Goal: Information Seeking & Learning: Learn about a topic

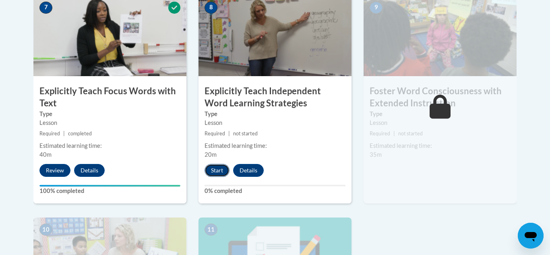
click at [219, 169] on button "Start" at bounding box center [216, 170] width 25 height 13
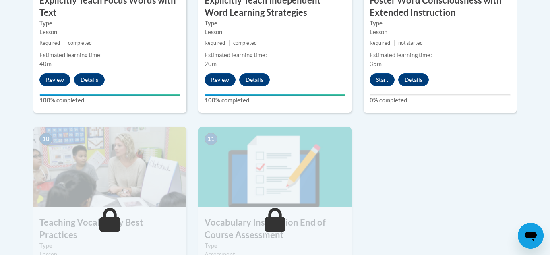
scroll to position [809, 0]
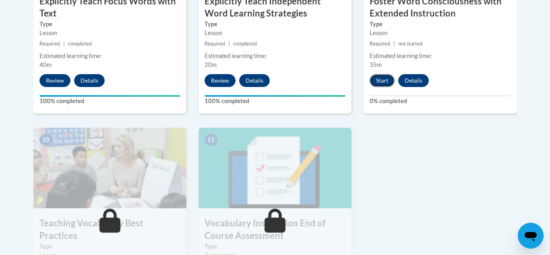
click at [379, 81] on button "Start" at bounding box center [382, 80] width 25 height 13
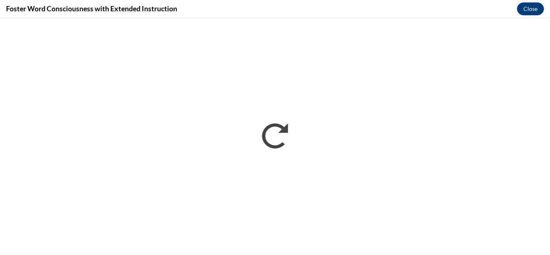
scroll to position [0, 0]
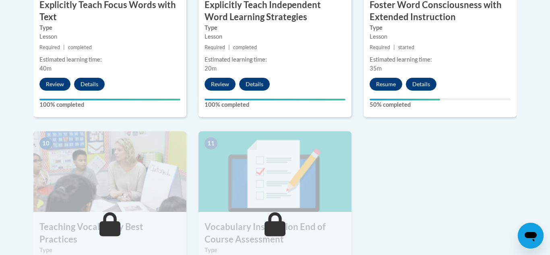
scroll to position [837, 0]
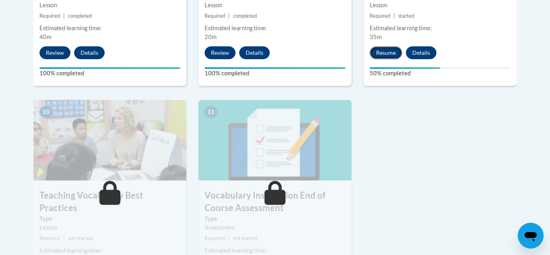
click at [377, 54] on button "Resume" at bounding box center [386, 52] width 33 height 13
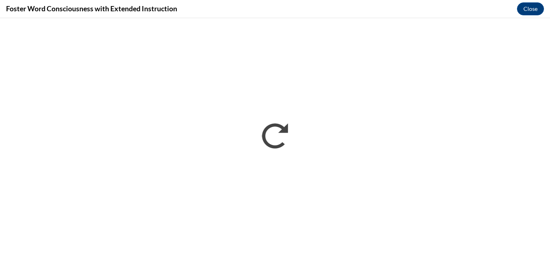
scroll to position [0, 0]
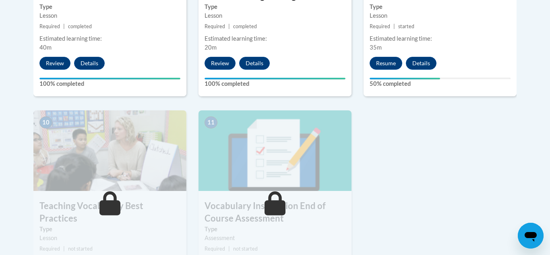
scroll to position [826, 0]
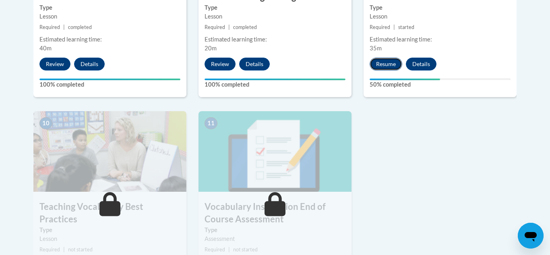
click at [387, 62] on button "Resume" at bounding box center [386, 64] width 33 height 13
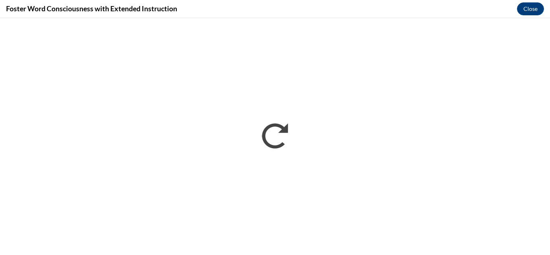
scroll to position [0, 0]
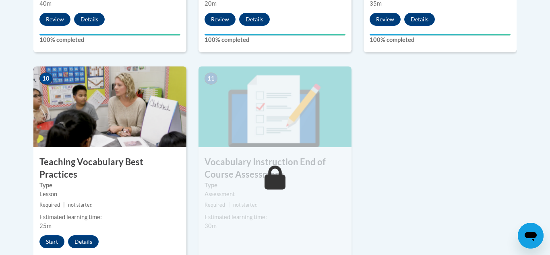
scroll to position [875, 0]
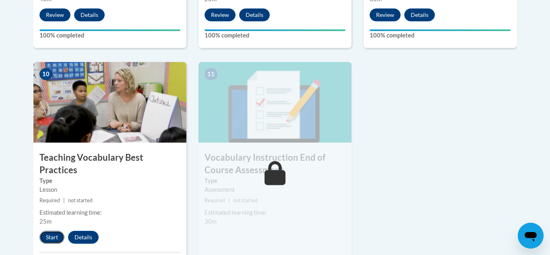
click at [49, 231] on button "Start" at bounding box center [51, 237] width 25 height 13
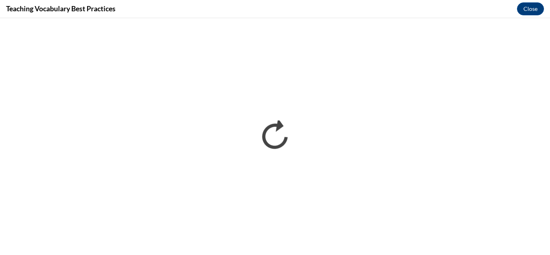
scroll to position [0, 0]
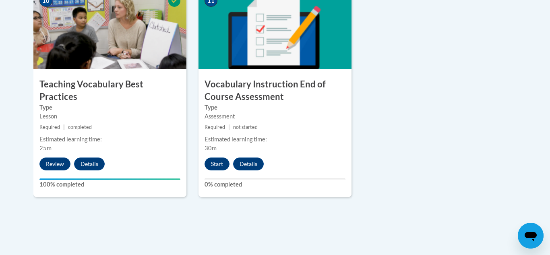
scroll to position [949, 0]
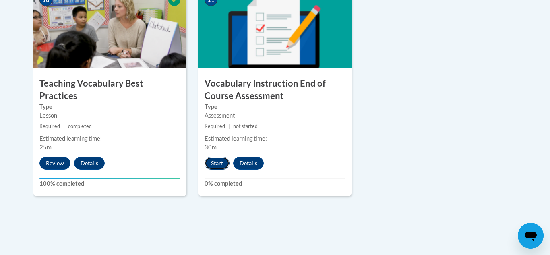
click at [217, 162] on button "Start" at bounding box center [216, 163] width 25 height 13
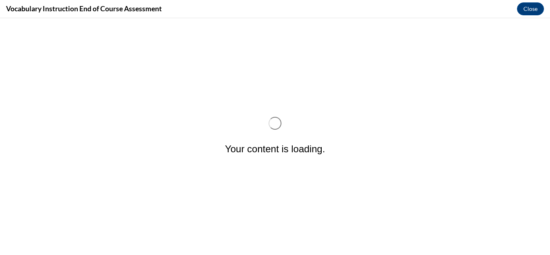
scroll to position [0, 0]
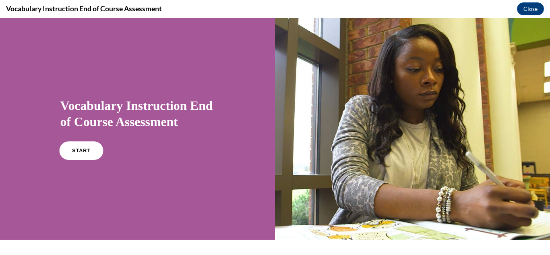
click at [78, 148] on span "START" at bounding box center [81, 151] width 19 height 6
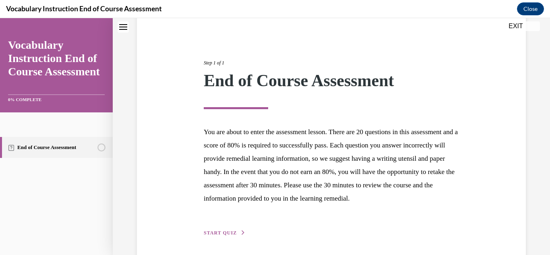
scroll to position [115, 0]
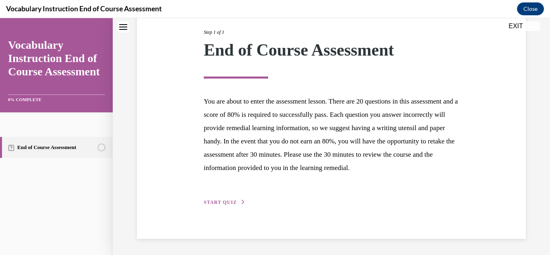
click at [221, 203] on span "START QUIZ" at bounding box center [220, 202] width 33 height 6
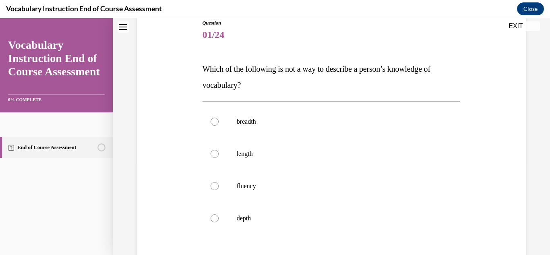
scroll to position [93, 0]
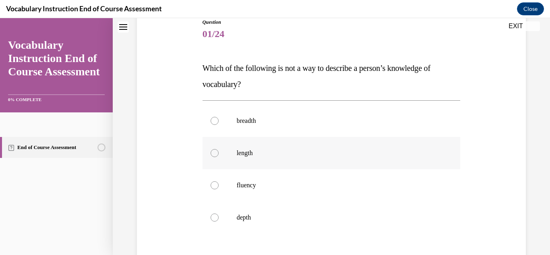
click at [236, 156] on label "length" at bounding box center [331, 153] width 258 height 32
click at [219, 156] on input "length" at bounding box center [215, 153] width 8 height 8
radio input "true"
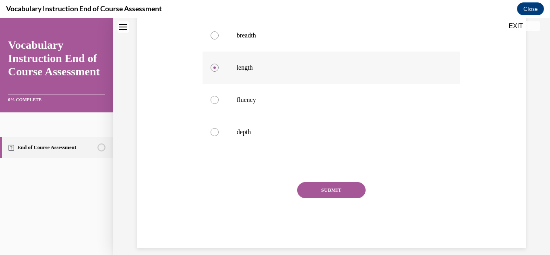
scroll to position [181, 0]
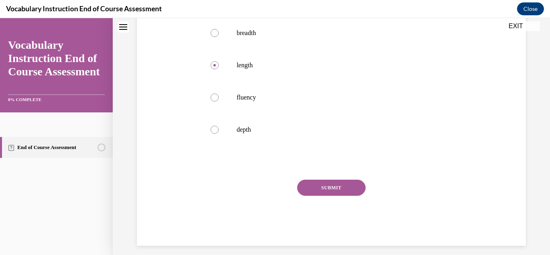
click at [317, 182] on button "SUBMIT" at bounding box center [331, 188] width 68 height 16
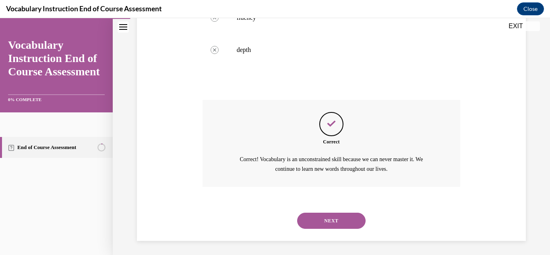
scroll to position [263, 0]
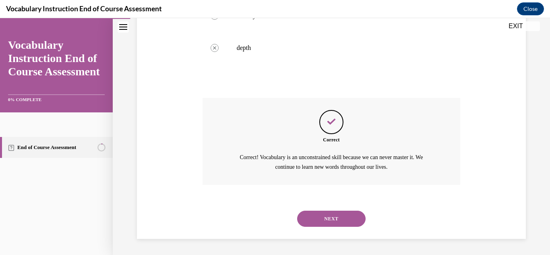
click at [330, 215] on button "NEXT" at bounding box center [331, 219] width 68 height 16
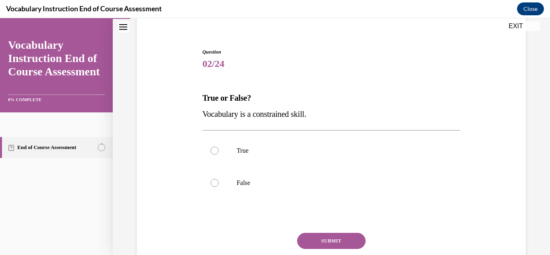
scroll to position [65, 0]
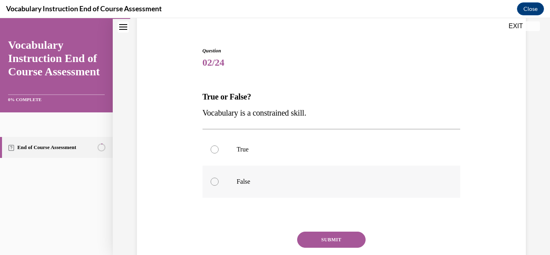
click at [228, 181] on label "False" at bounding box center [331, 181] width 258 height 32
click at [219, 181] on input "False" at bounding box center [215, 182] width 8 height 8
radio input "true"
click at [330, 235] on button "SUBMIT" at bounding box center [331, 239] width 68 height 16
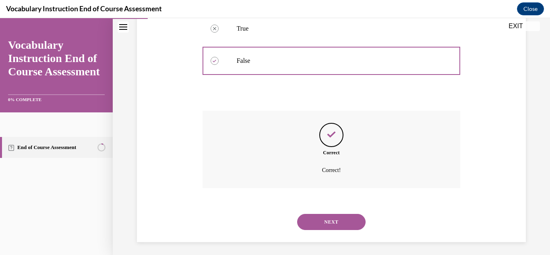
scroll to position [189, 0]
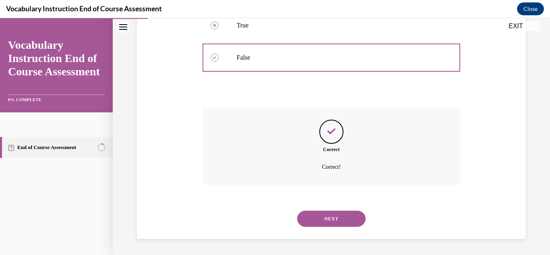
click at [331, 218] on button "NEXT" at bounding box center [331, 219] width 68 height 16
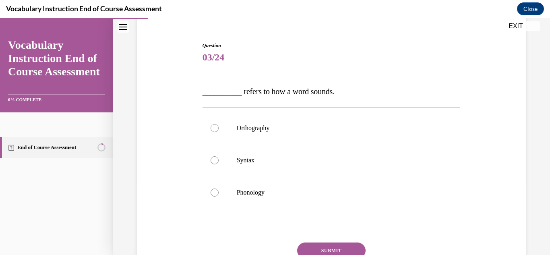
scroll to position [71, 0]
click at [264, 196] on label "Phonology" at bounding box center [331, 191] width 258 height 32
click at [219, 196] on input "Phonology" at bounding box center [215, 192] width 8 height 8
radio input "true"
click at [326, 245] on button "SUBMIT" at bounding box center [331, 250] width 68 height 16
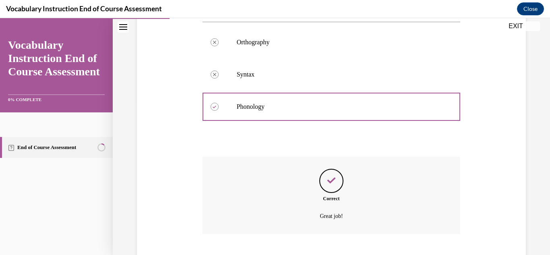
scroll to position [205, 0]
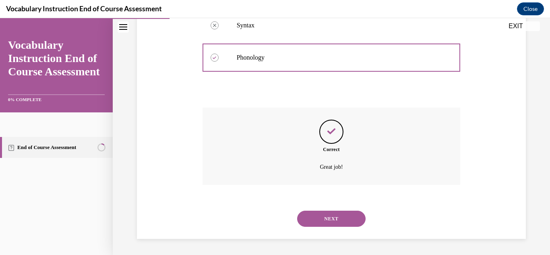
click at [326, 224] on button "NEXT" at bounding box center [331, 219] width 68 height 16
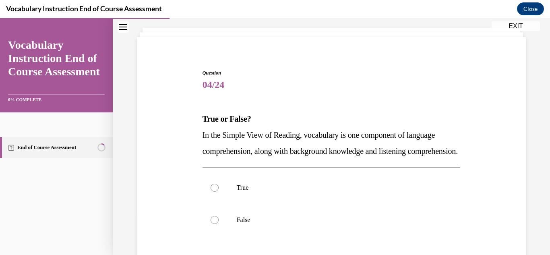
scroll to position [44, 0]
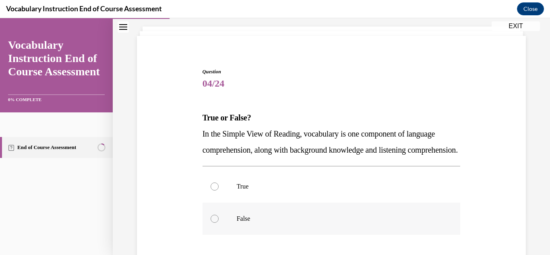
click at [250, 230] on label "False" at bounding box center [331, 218] width 258 height 32
click at [219, 223] on input "False" at bounding box center [215, 219] width 8 height 8
radio input "true"
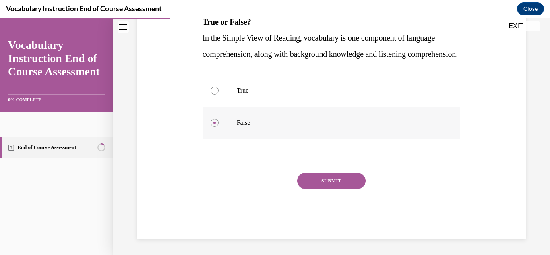
scroll to position [156, 0]
click at [333, 180] on button "SUBMIT" at bounding box center [331, 181] width 68 height 16
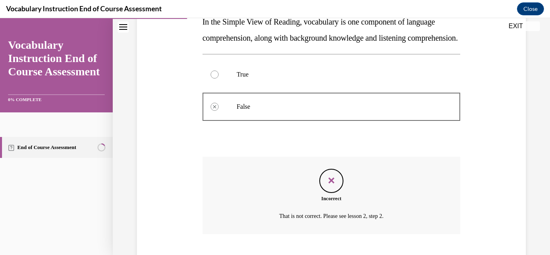
scroll to position [221, 0]
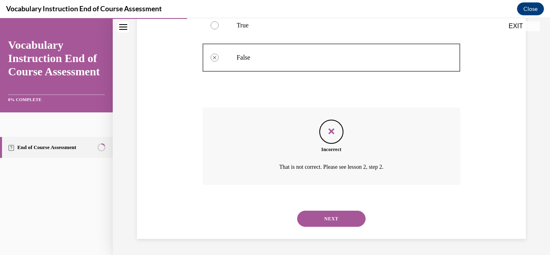
click at [328, 220] on button "NEXT" at bounding box center [331, 219] width 68 height 16
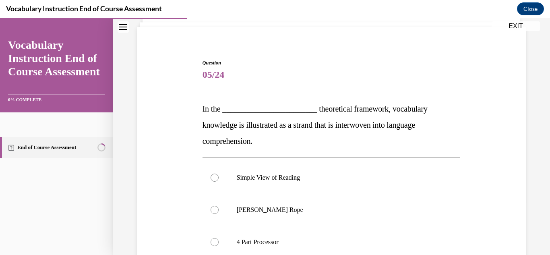
scroll to position [54, 0]
click at [274, 207] on p "Scarborough's Rope" at bounding box center [339, 209] width 204 height 8
click at [219, 207] on input "Scarborough's Rope" at bounding box center [215, 209] width 8 height 8
radio input "true"
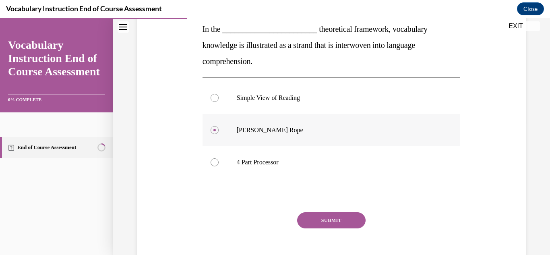
scroll to position [147, 0]
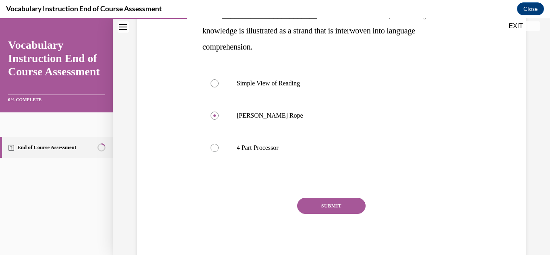
click at [337, 209] on button "SUBMIT" at bounding box center [331, 206] width 68 height 16
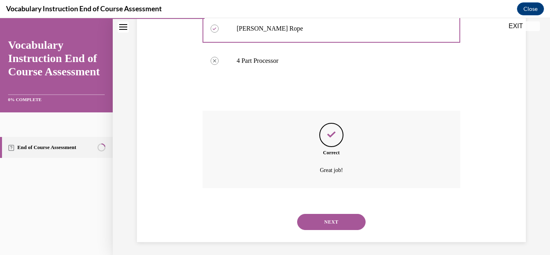
scroll to position [237, 0]
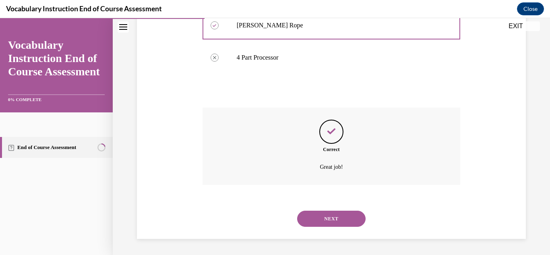
click at [332, 224] on button "NEXT" at bounding box center [331, 219] width 68 height 16
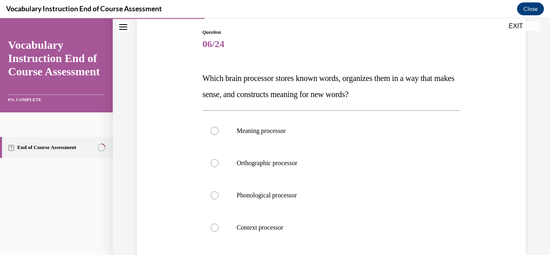
scroll to position [86, 0]
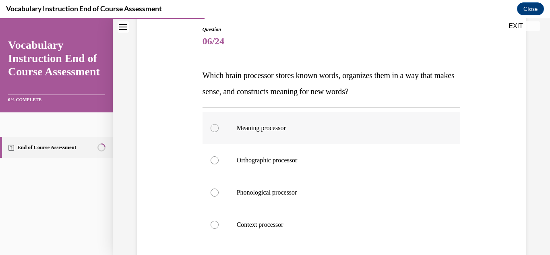
click at [259, 124] on p "Meaning processor" at bounding box center [339, 128] width 204 height 8
click at [219, 124] on input "Meaning processor" at bounding box center [215, 128] width 8 height 8
radio input "true"
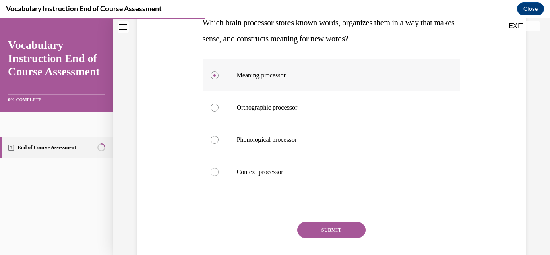
scroll to position [142, 0]
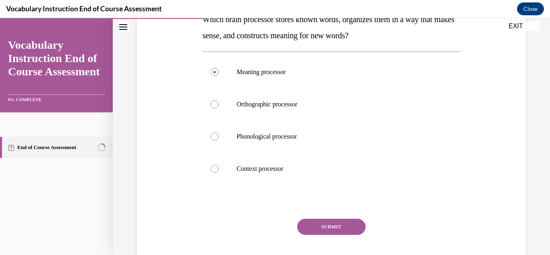
click at [336, 223] on button "SUBMIT" at bounding box center [331, 227] width 68 height 16
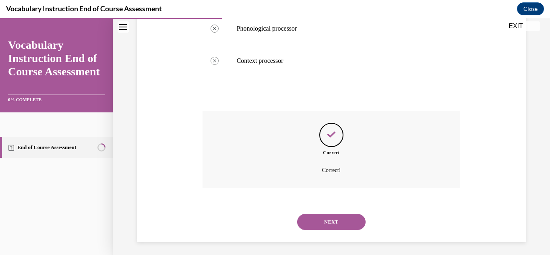
scroll to position [253, 0]
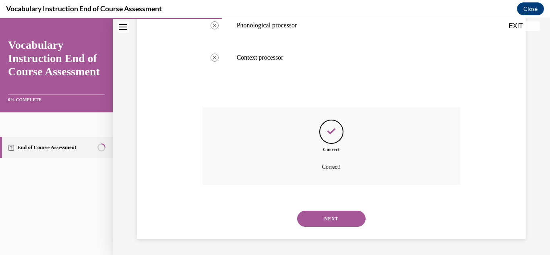
click at [321, 214] on button "NEXT" at bounding box center [331, 219] width 68 height 16
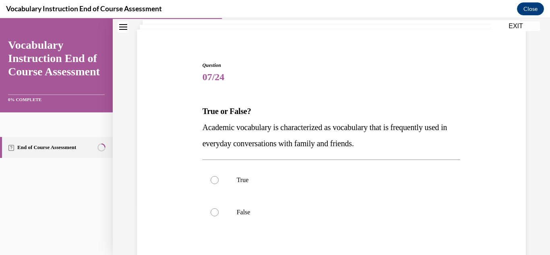
scroll to position [63, 0]
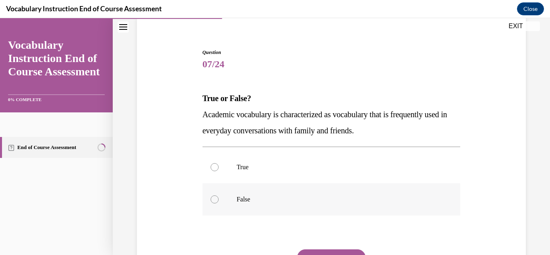
click at [251, 194] on label "False" at bounding box center [331, 199] width 258 height 32
click at [219, 195] on input "False" at bounding box center [215, 199] width 8 height 8
radio input "true"
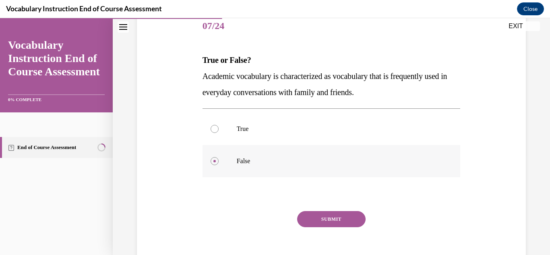
scroll to position [129, 0]
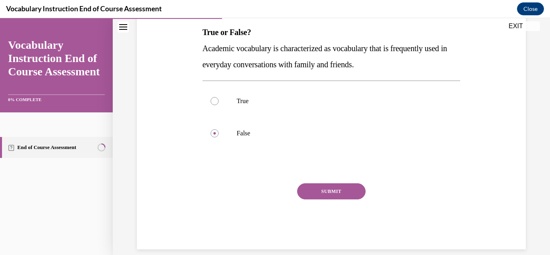
click at [313, 192] on button "SUBMIT" at bounding box center [331, 191] width 68 height 16
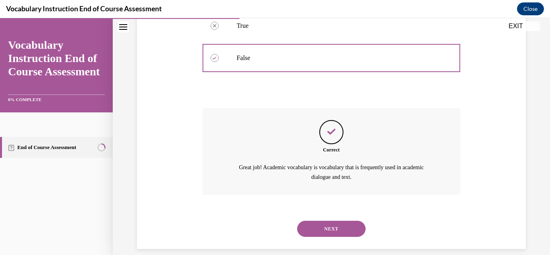
scroll to position [215, 0]
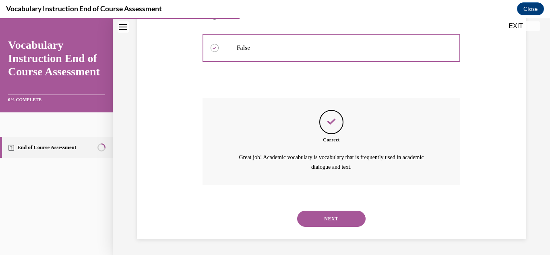
click at [324, 215] on button "NEXT" at bounding box center [331, 219] width 68 height 16
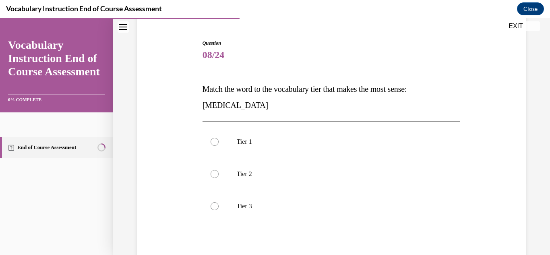
scroll to position [73, 0]
click at [256, 209] on p "Tier 3" at bounding box center [339, 206] width 204 height 8
click at [219, 209] on input "Tier 3" at bounding box center [215, 206] width 8 height 8
radio input "true"
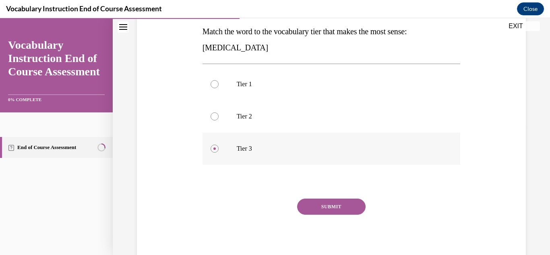
scroll to position [132, 0]
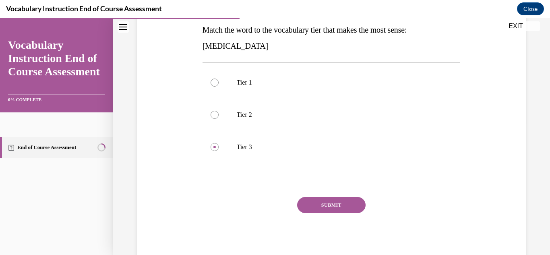
click at [317, 206] on button "SUBMIT" at bounding box center [331, 205] width 68 height 16
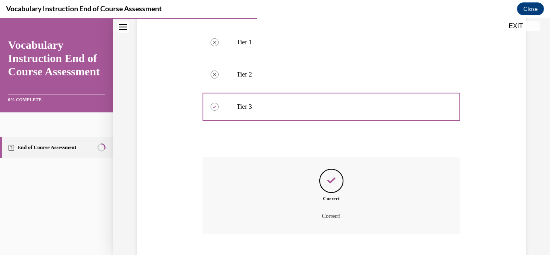
scroll to position [221, 0]
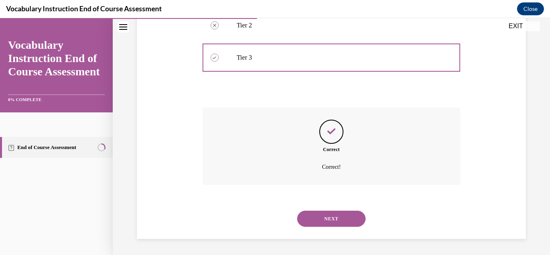
click at [337, 223] on button "NEXT" at bounding box center [331, 219] width 68 height 16
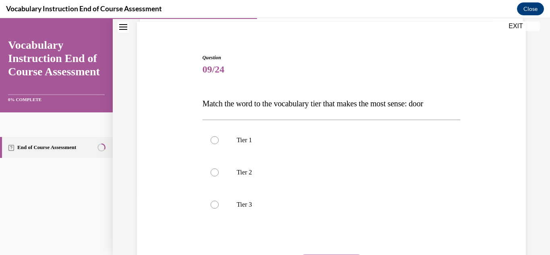
scroll to position [58, 0]
click at [233, 136] on label "Tier 1" at bounding box center [331, 140] width 258 height 32
click at [219, 136] on input "Tier 1" at bounding box center [215, 140] width 8 height 8
radio input "true"
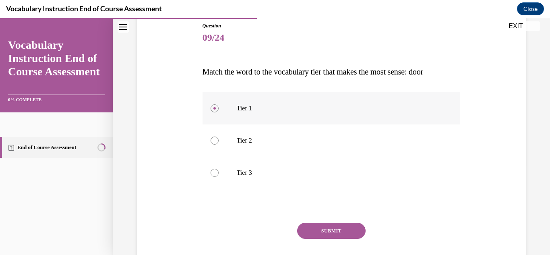
scroll to position [132, 0]
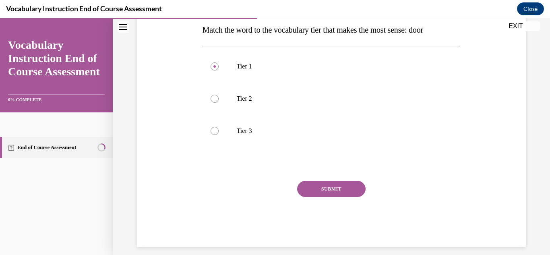
click at [332, 186] on button "SUBMIT" at bounding box center [331, 189] width 68 height 16
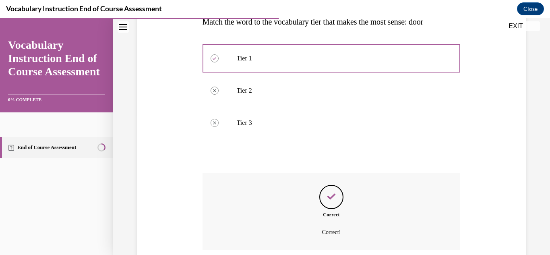
scroll to position [205, 0]
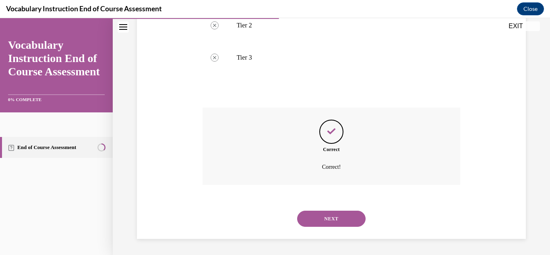
click at [347, 221] on button "NEXT" at bounding box center [331, 219] width 68 height 16
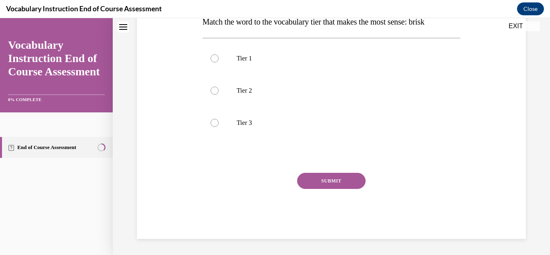
scroll to position [0, 0]
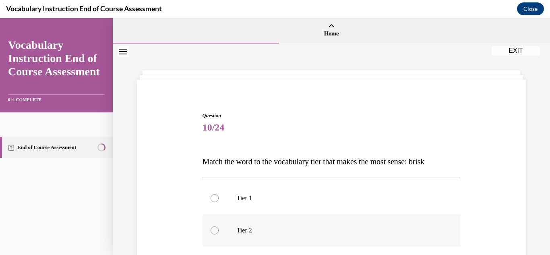
click at [295, 216] on label "Tier 2" at bounding box center [331, 230] width 258 height 32
click at [219, 226] on input "Tier 2" at bounding box center [215, 230] width 8 height 8
radio input "true"
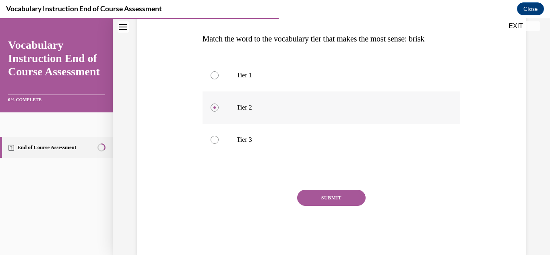
scroll to position [125, 0]
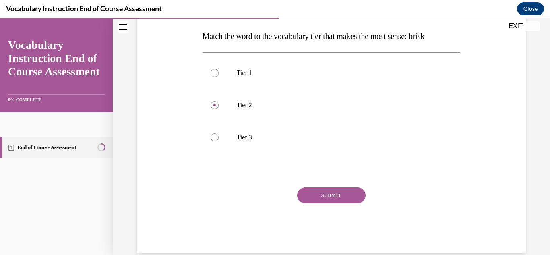
click at [338, 196] on button "SUBMIT" at bounding box center [331, 195] width 68 height 16
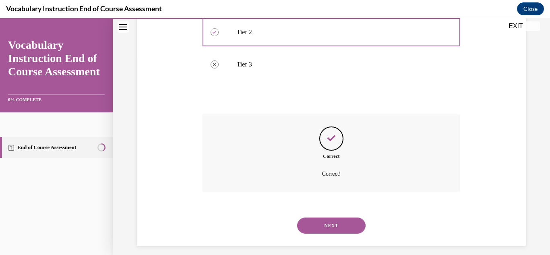
scroll to position [205, 0]
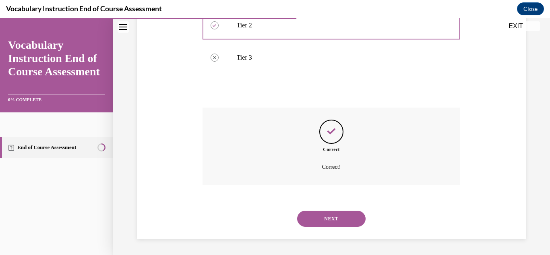
click at [332, 216] on button "NEXT" at bounding box center [331, 219] width 68 height 16
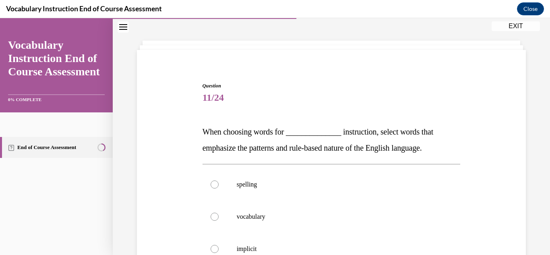
scroll to position [63, 0]
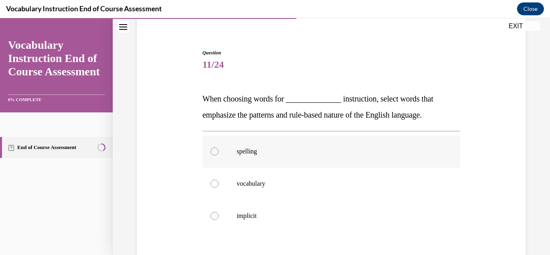
click at [275, 149] on p "spelling" at bounding box center [339, 151] width 204 height 8
click at [219, 149] on input "spelling" at bounding box center [215, 151] width 8 height 8
radio input "true"
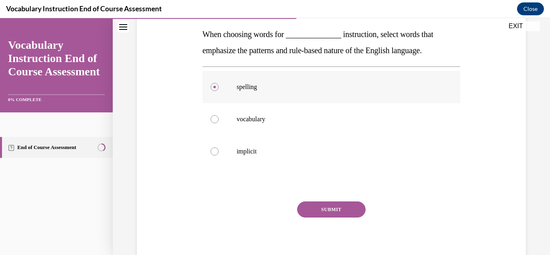
scroll to position [128, 0]
click at [346, 208] on button "SUBMIT" at bounding box center [331, 209] width 68 height 16
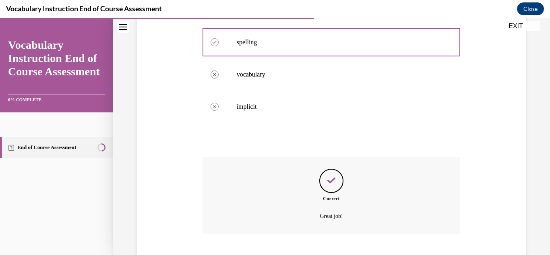
scroll to position [221, 0]
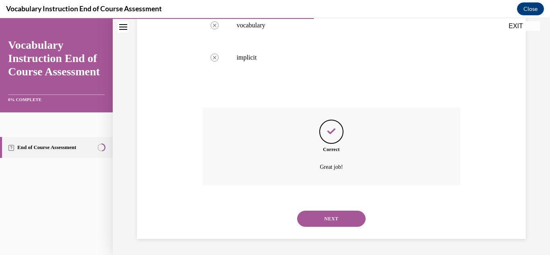
click at [338, 217] on button "NEXT" at bounding box center [331, 219] width 68 height 16
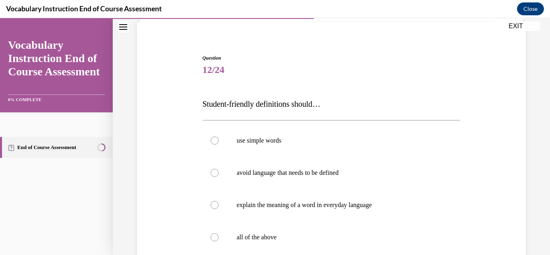
scroll to position [58, 0]
click at [295, 147] on label "use simple words" at bounding box center [331, 140] width 258 height 32
click at [219, 144] on input "use simple words" at bounding box center [215, 140] width 8 height 8
radio input "true"
click at [261, 235] on p "all of the above" at bounding box center [339, 236] width 204 height 8
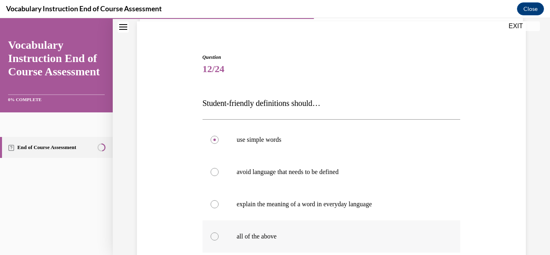
click at [219, 235] on input "all of the above" at bounding box center [215, 236] width 8 height 8
radio input "true"
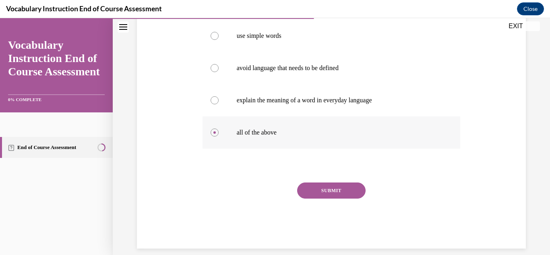
scroll to position [172, 0]
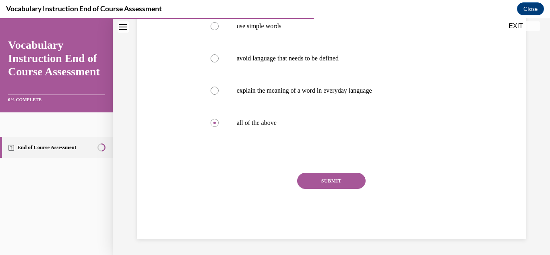
click at [347, 184] on button "SUBMIT" at bounding box center [331, 181] width 68 height 16
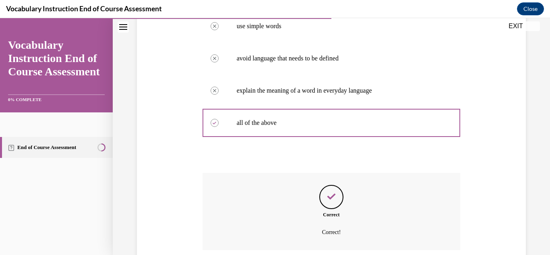
scroll to position [237, 0]
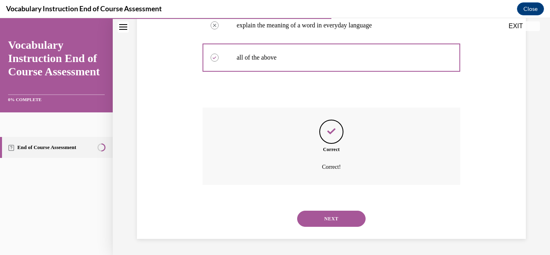
click at [329, 224] on button "NEXT" at bounding box center [331, 219] width 68 height 16
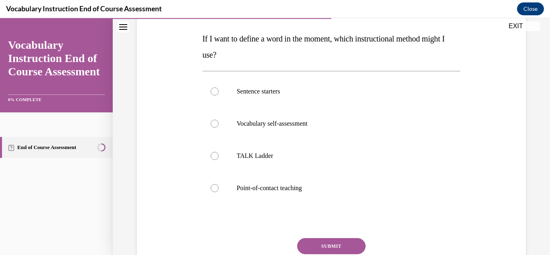
scroll to position [123, 0]
click at [300, 191] on p "Point-of-contact teaching" at bounding box center [339, 188] width 204 height 8
click at [219, 191] on input "Point-of-contact teaching" at bounding box center [215, 188] width 8 height 8
radio input "true"
click at [346, 240] on button "SUBMIT" at bounding box center [331, 245] width 68 height 16
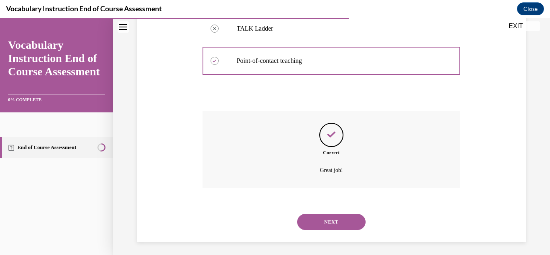
scroll to position [253, 0]
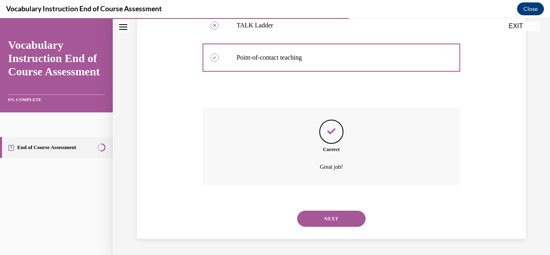
click at [334, 224] on button "NEXT" at bounding box center [331, 219] width 68 height 16
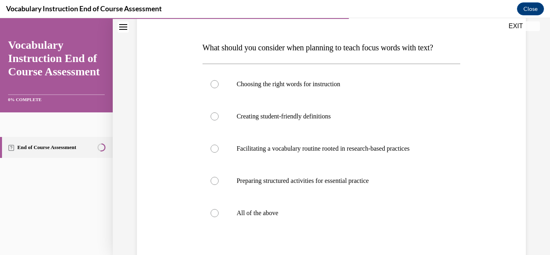
scroll to position [115, 0]
click at [283, 208] on p "All of the above" at bounding box center [339, 212] width 204 height 8
click at [219, 208] on input "All of the above" at bounding box center [215, 212] width 8 height 8
radio input "true"
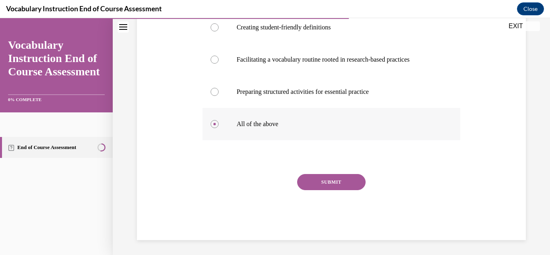
scroll to position [204, 0]
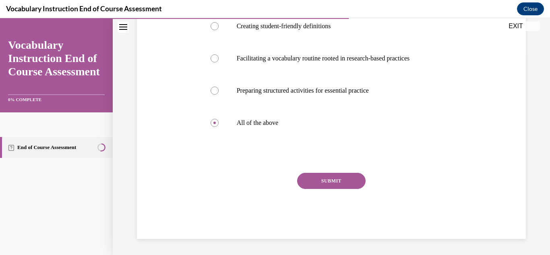
click at [333, 180] on button "SUBMIT" at bounding box center [331, 181] width 68 height 16
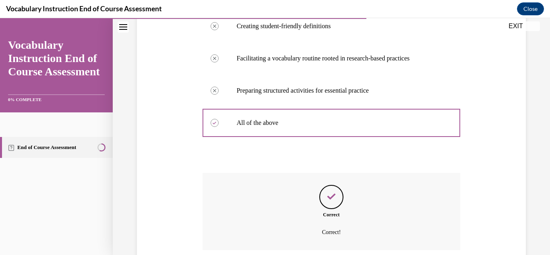
scroll to position [269, 0]
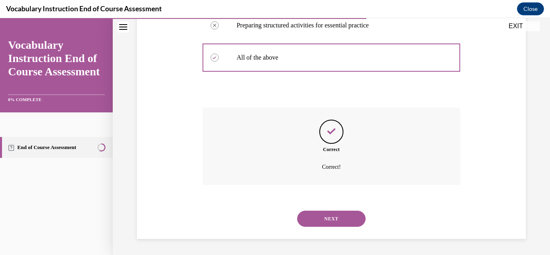
click at [325, 215] on button "NEXT" at bounding box center [331, 219] width 68 height 16
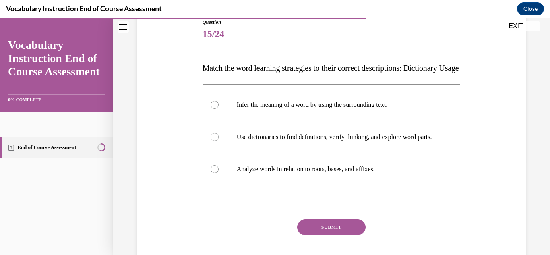
scroll to position [114, 0]
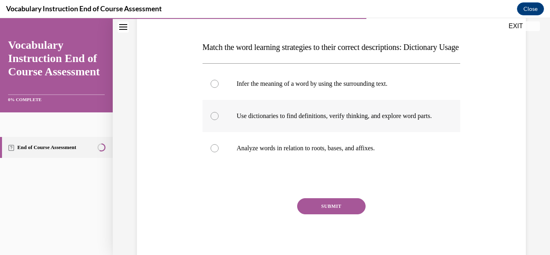
click at [341, 120] on p "Use dictionaries to find definitions, verify thinking, and explore word parts." at bounding box center [339, 116] width 204 height 8
click at [219, 120] on input "Use dictionaries to find definitions, verify thinking, and explore word parts." at bounding box center [215, 116] width 8 height 8
radio input "true"
click at [348, 120] on p "Use dictionaries to find definitions, verify thinking, and explore word parts." at bounding box center [339, 116] width 204 height 8
click at [219, 120] on input "Use dictionaries to find definitions, verify thinking, and explore word parts." at bounding box center [215, 116] width 8 height 8
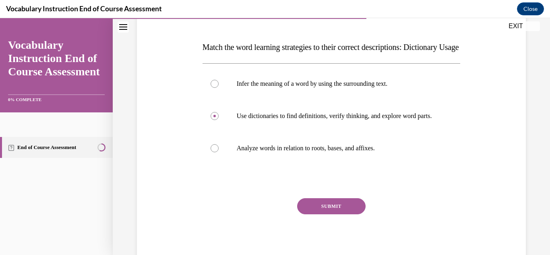
click at [332, 214] on button "SUBMIT" at bounding box center [331, 206] width 68 height 16
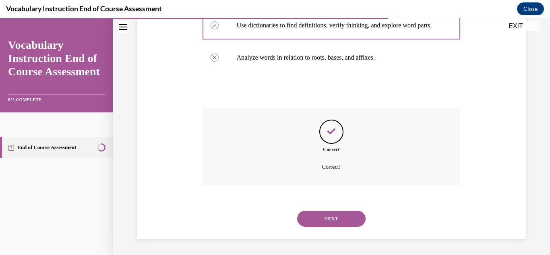
scroll to position [229, 0]
click at [329, 219] on button "NEXT" at bounding box center [331, 219] width 68 height 16
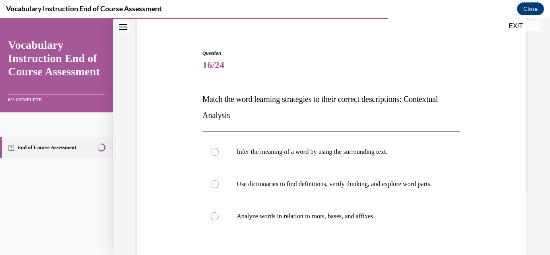
scroll to position [63, 0]
click at [329, 150] on p "Infer the meaning of a word by using the surrounding text." at bounding box center [339, 151] width 204 height 8
click at [219, 150] on input "Infer the meaning of a word by using the surrounding text." at bounding box center [215, 151] width 8 height 8
radio input "true"
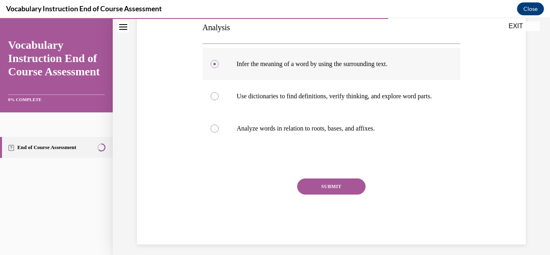
scroll to position [151, 0]
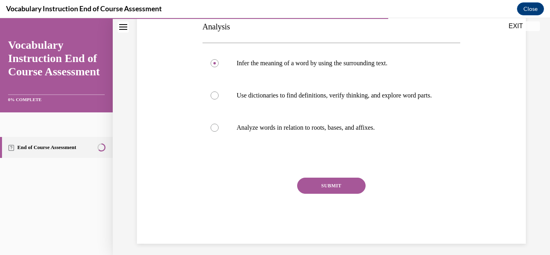
click at [331, 186] on button "SUBMIT" at bounding box center [331, 186] width 68 height 16
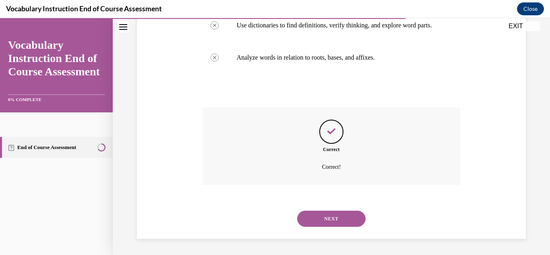
scroll to position [229, 0]
click at [336, 218] on button "NEXT" at bounding box center [331, 219] width 68 height 16
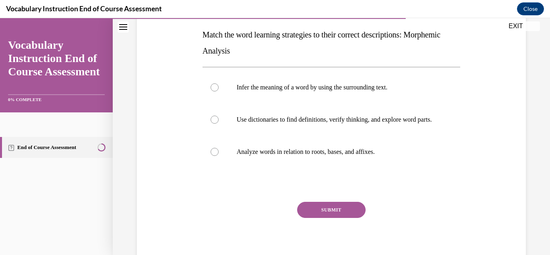
scroll to position [131, 0]
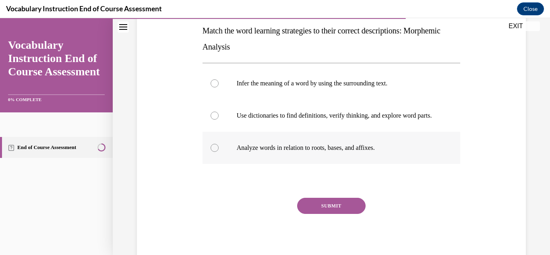
click at [297, 152] on p "Analyze words in relation to roots, bases, and affixes." at bounding box center [339, 148] width 204 height 8
click at [219, 152] on input "Analyze words in relation to roots, bases, and affixes." at bounding box center [215, 148] width 8 height 8
radio input "true"
click at [320, 211] on button "SUBMIT" at bounding box center [331, 206] width 68 height 16
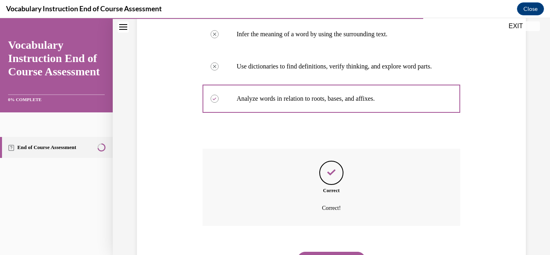
scroll to position [229, 0]
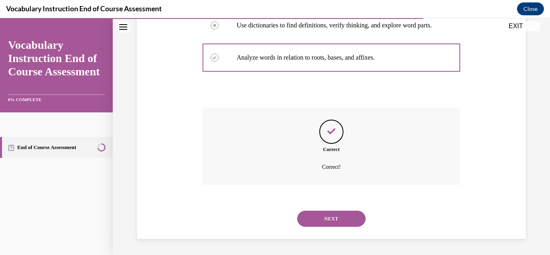
click at [315, 225] on button "NEXT" at bounding box center [331, 219] width 68 height 16
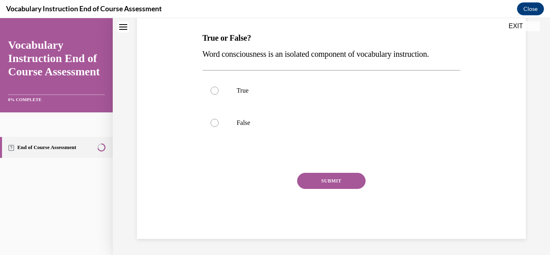
scroll to position [0, 0]
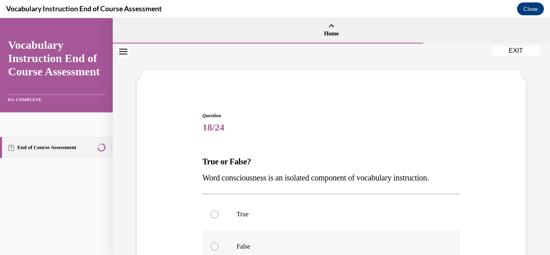
click at [272, 240] on label "False" at bounding box center [331, 246] width 258 height 32
click at [219, 242] on input "False" at bounding box center [215, 246] width 8 height 8
radio input "true"
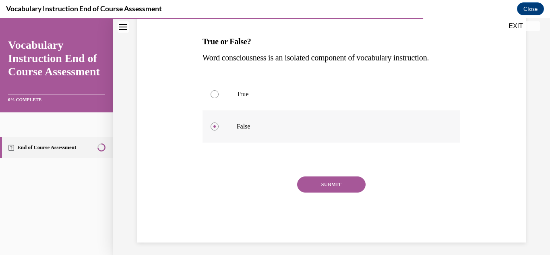
scroll to position [124, 0]
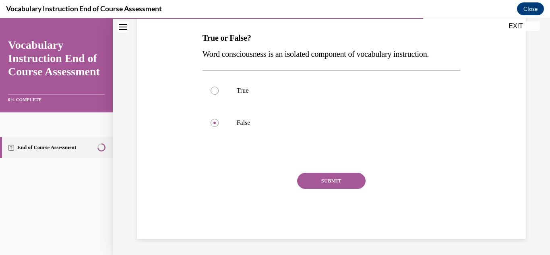
click at [342, 178] on button "SUBMIT" at bounding box center [331, 181] width 68 height 16
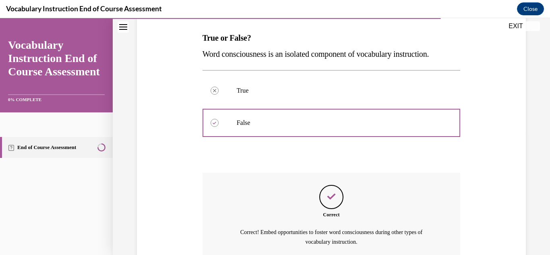
scroll to position [198, 0]
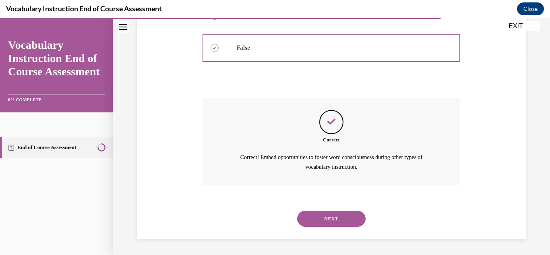
click at [332, 216] on button "NEXT" at bounding box center [331, 219] width 68 height 16
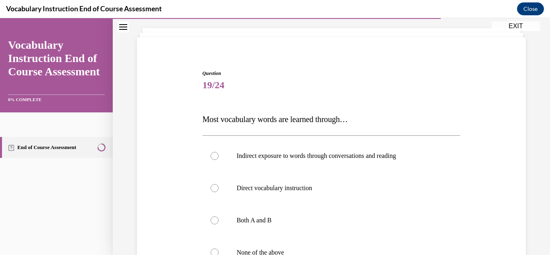
scroll to position [64, 0]
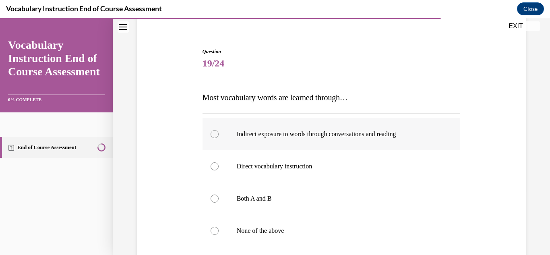
click at [324, 142] on label "Indirect exposure to words through conversations and reading" at bounding box center [331, 134] width 258 height 32
click at [219, 138] on input "Indirect exposure to words through conversations and reading" at bounding box center [215, 134] width 8 height 8
radio input "true"
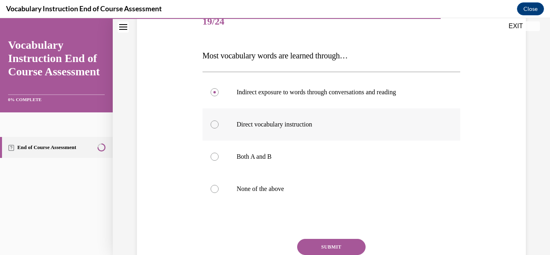
scroll to position [126, 0]
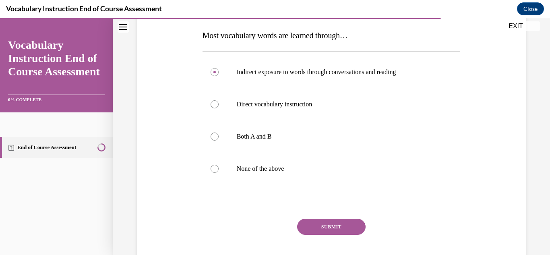
click at [339, 226] on button "SUBMIT" at bounding box center [331, 227] width 68 height 16
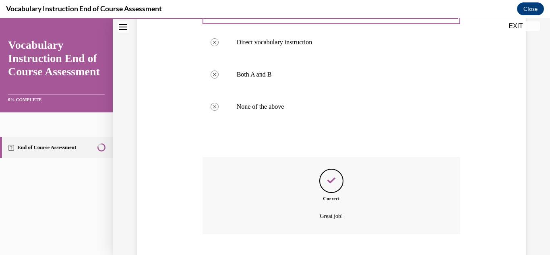
scroll to position [237, 0]
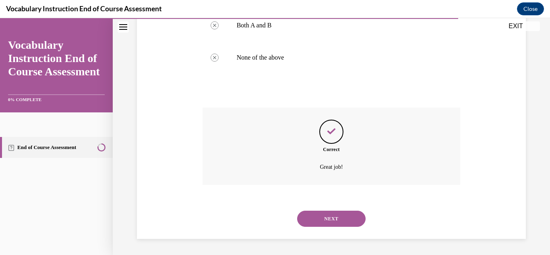
click at [335, 221] on button "NEXT" at bounding box center [331, 219] width 68 height 16
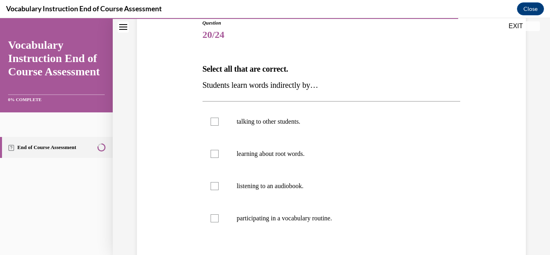
scroll to position [93, 0]
click at [323, 124] on p "talking to other students." at bounding box center [339, 121] width 204 height 8
click at [219, 124] on input "talking to other students." at bounding box center [215, 121] width 8 height 8
checkbox input "true"
click at [314, 179] on label "listening to an audiobook." at bounding box center [331, 185] width 258 height 32
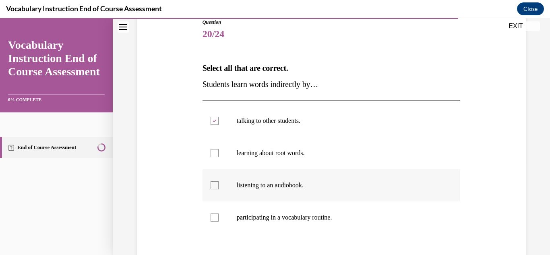
click at [219, 181] on input "listening to an audiobook." at bounding box center [215, 185] width 8 height 8
checkbox input "true"
click at [283, 215] on p "participating in a vocabulary routine." at bounding box center [339, 217] width 204 height 8
click at [219, 215] on input "participating in a vocabulary routine." at bounding box center [215, 217] width 8 height 8
checkbox input "true"
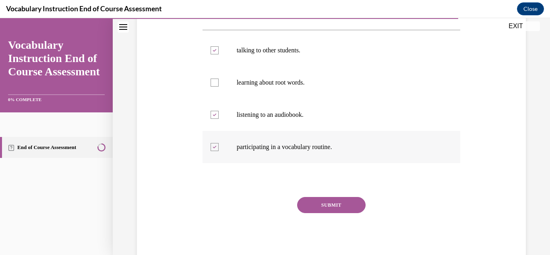
scroll to position [165, 0]
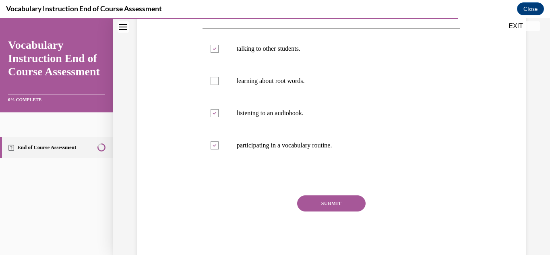
click at [334, 201] on button "SUBMIT" at bounding box center [331, 203] width 68 height 16
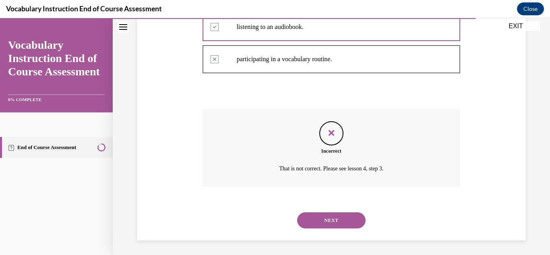
scroll to position [252, 0]
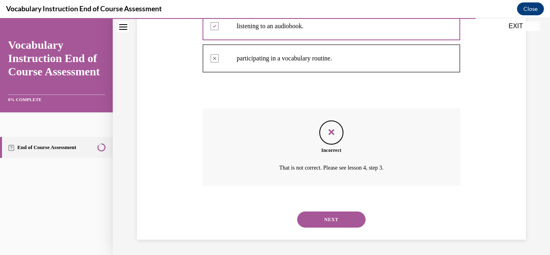
click at [333, 219] on button "NEXT" at bounding box center [331, 219] width 68 height 16
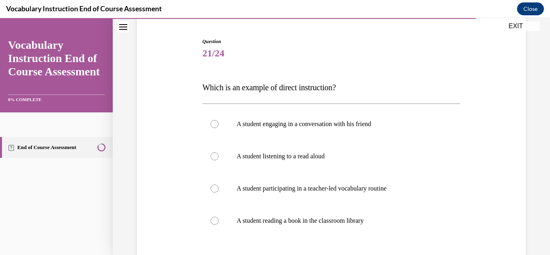
scroll to position [75, 0]
click at [329, 184] on p "A student participating in a teacher-led vocabulary routine" at bounding box center [339, 188] width 204 height 8
click at [219, 184] on input "A student participating in a teacher-led vocabulary routine" at bounding box center [215, 188] width 8 height 8
radio input "true"
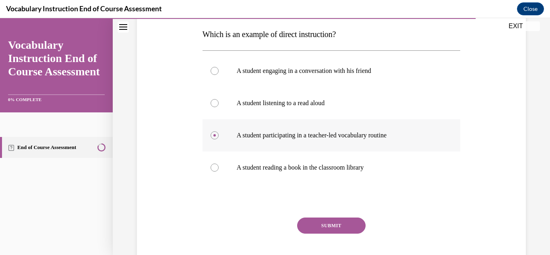
scroll to position [134, 0]
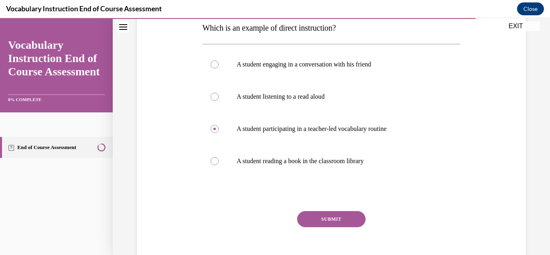
click at [334, 222] on button "SUBMIT" at bounding box center [331, 219] width 68 height 16
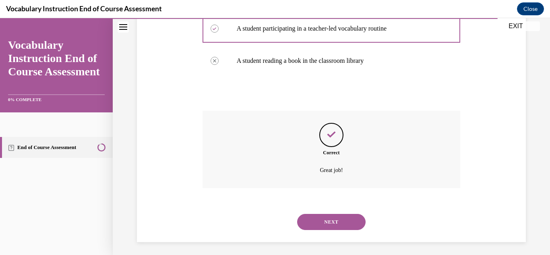
scroll to position [237, 0]
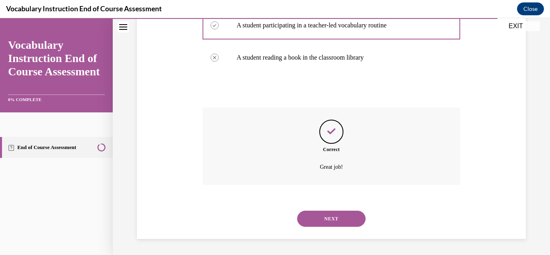
click at [326, 225] on button "NEXT" at bounding box center [331, 219] width 68 height 16
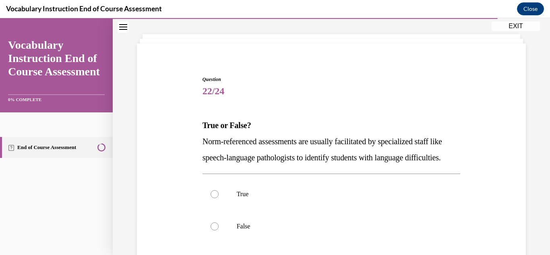
scroll to position [76, 0]
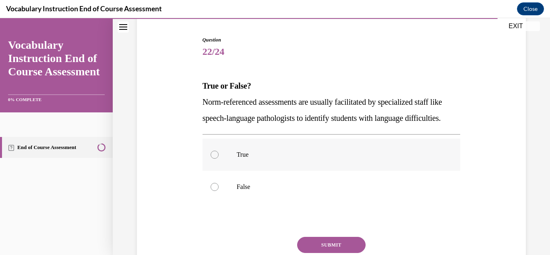
click at [274, 171] on label "True" at bounding box center [331, 154] width 258 height 32
click at [219, 159] on input "True" at bounding box center [215, 155] width 8 height 8
radio input "true"
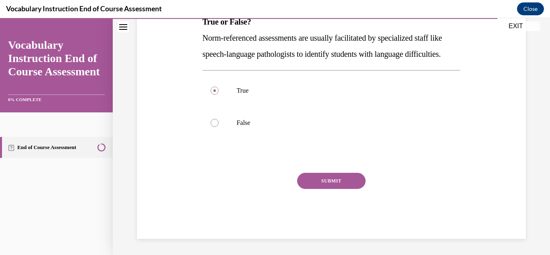
scroll to position [140, 0]
click at [338, 189] on button "SUBMIT" at bounding box center [331, 181] width 68 height 16
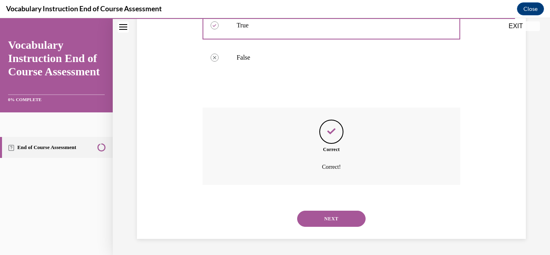
scroll to position [221, 0]
click at [334, 213] on button "NEXT" at bounding box center [331, 219] width 68 height 16
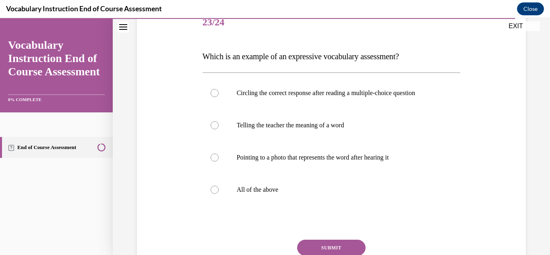
scroll to position [107, 0]
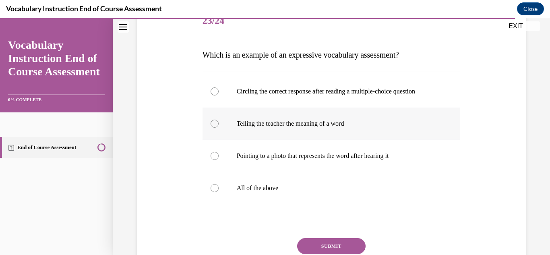
click at [293, 127] on p "Telling the teacher the meaning of a word" at bounding box center [339, 124] width 204 height 8
click at [219, 127] on input "Telling the teacher the meaning of a word" at bounding box center [215, 124] width 8 height 8
radio input "true"
click at [352, 248] on button "SUBMIT" at bounding box center [331, 246] width 68 height 16
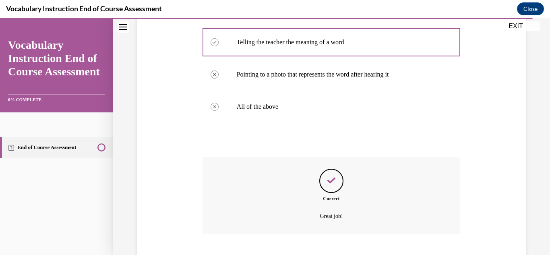
scroll to position [237, 0]
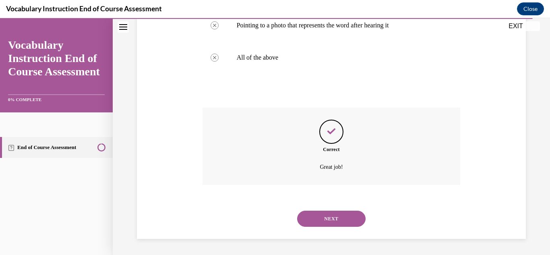
click at [338, 223] on button "NEXT" at bounding box center [331, 219] width 68 height 16
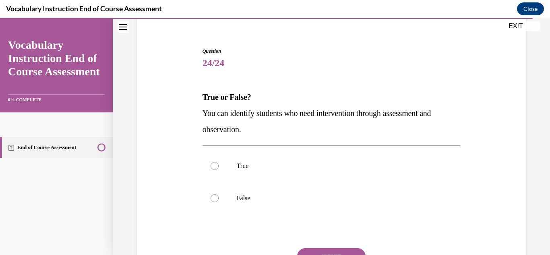
scroll to position [73, 0]
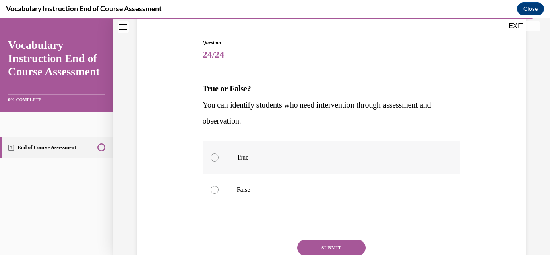
click at [246, 155] on p "True" at bounding box center [339, 157] width 204 height 8
click at [219, 155] on input "True" at bounding box center [215, 157] width 8 height 8
radio input "true"
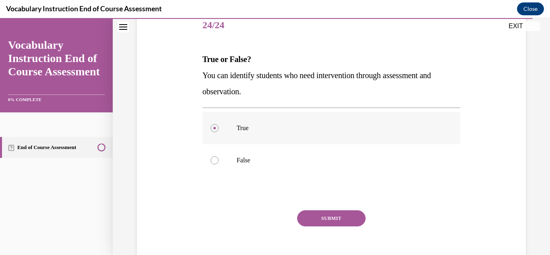
scroll to position [140, 0]
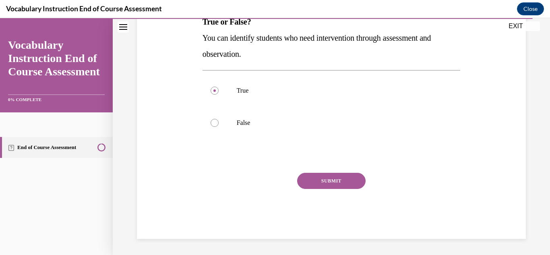
click at [322, 177] on button "SUBMIT" at bounding box center [331, 181] width 68 height 16
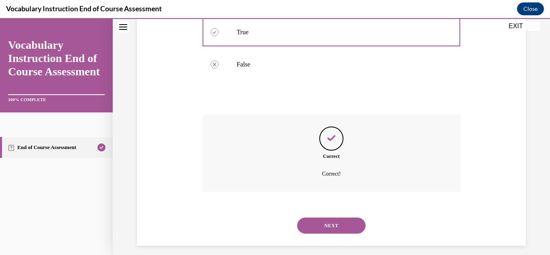
scroll to position [205, 0]
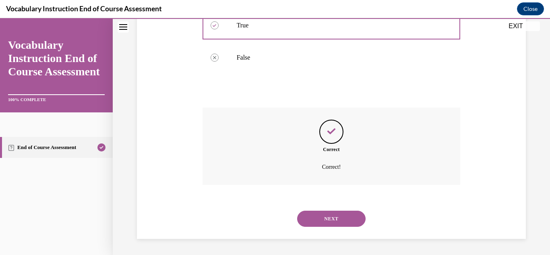
click at [333, 216] on button "NEXT" at bounding box center [331, 219] width 68 height 16
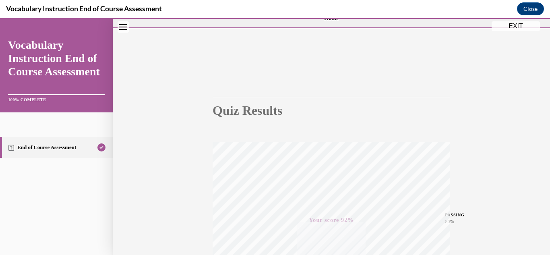
scroll to position [0, 0]
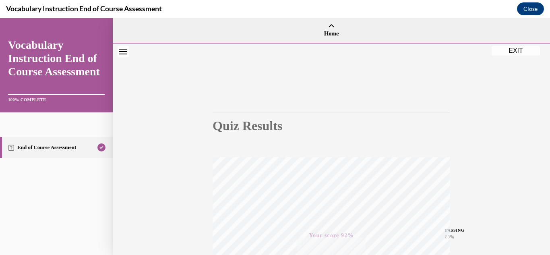
click at [518, 52] on button "EXIT" at bounding box center [515, 51] width 48 height 10
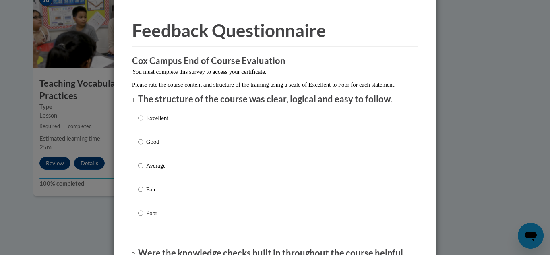
scroll to position [23, 0]
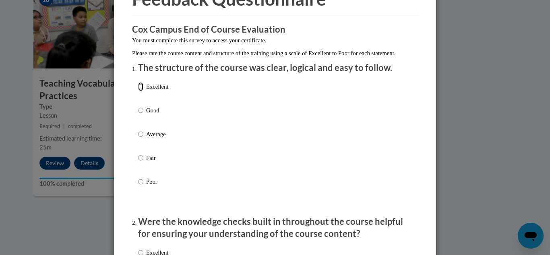
click at [138, 91] on input "Excellent" at bounding box center [140, 86] width 5 height 9
radio input "true"
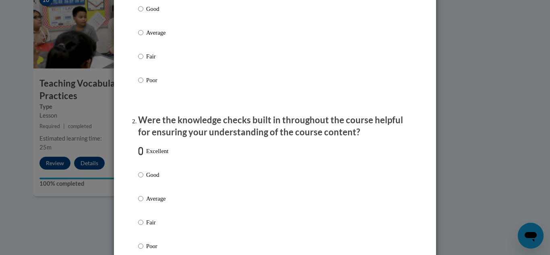
click at [142, 155] on input "Excellent" at bounding box center [140, 151] width 5 height 9
radio input "true"
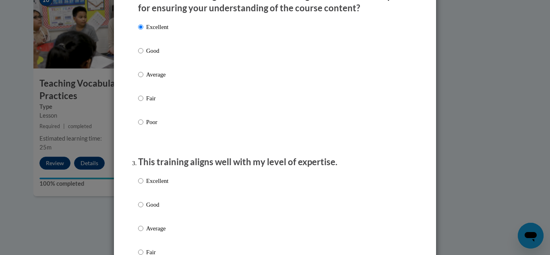
click at [147, 195] on label "Excellent" at bounding box center [153, 187] width 30 height 22
click at [143, 185] on input "Excellent" at bounding box center [140, 180] width 5 height 9
radio input "true"
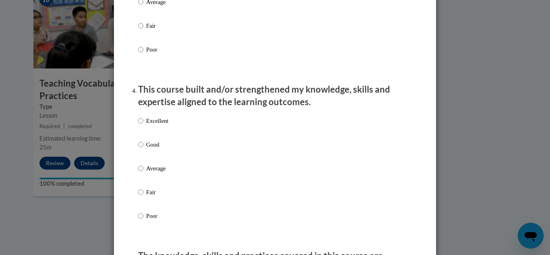
click at [151, 125] on p "Excellent" at bounding box center [157, 120] width 22 height 9
click at [143, 125] on input "Excellent" at bounding box center [140, 120] width 5 height 9
radio input "true"
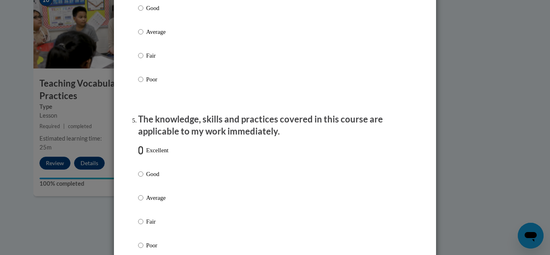
click at [141, 155] on input "Excellent" at bounding box center [140, 150] width 5 height 9
radio input "true"
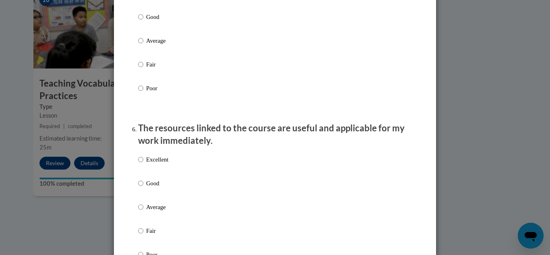
click at [149, 164] on p "Excellent" at bounding box center [157, 159] width 22 height 9
click at [143, 164] on input "Excellent" at bounding box center [140, 159] width 5 height 9
radio input "true"
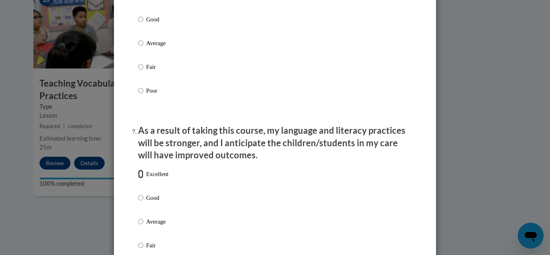
click at [142, 178] on input "Excellent" at bounding box center [140, 173] width 5 height 9
radio input "true"
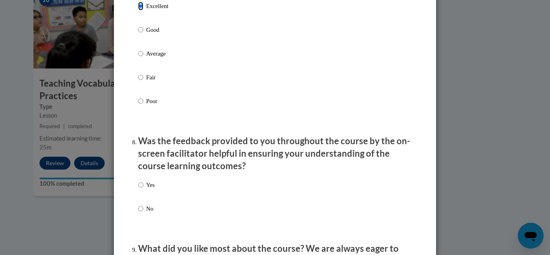
scroll to position [1128, 0]
click at [141, 189] on input "Yes" at bounding box center [140, 184] width 5 height 9
radio input "true"
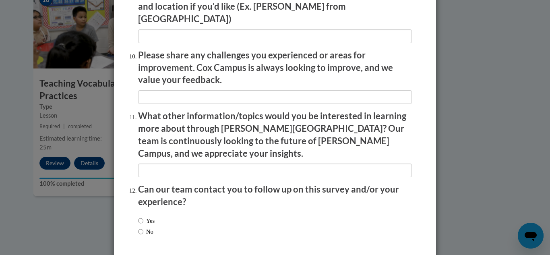
scroll to position [1418, 0]
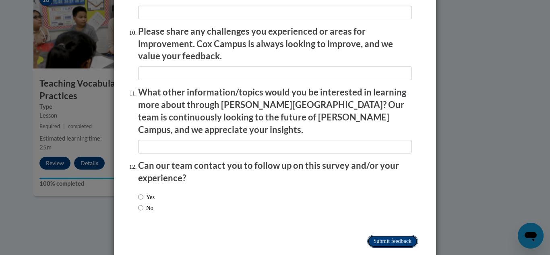
click at [377, 235] on input "Submit feedback" at bounding box center [392, 241] width 51 height 13
